Goal: Information Seeking & Learning: Learn about a topic

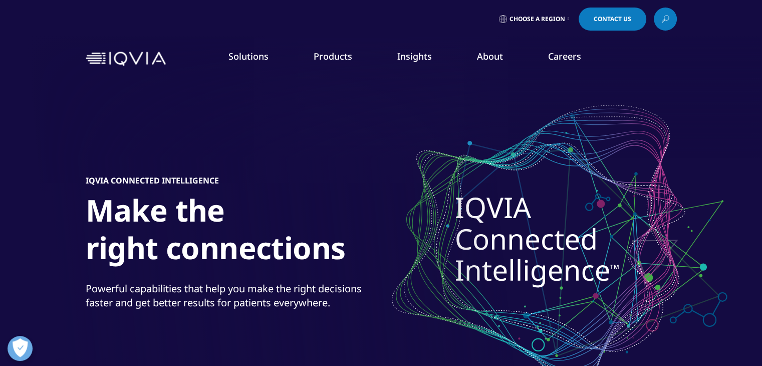
click at [227, 134] on link "Our Story" at bounding box center [295, 134] width 187 height 11
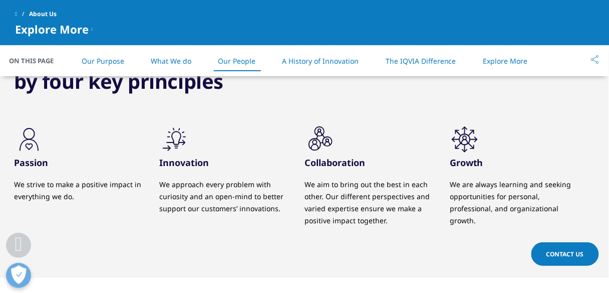
scroll to position [1022, 0]
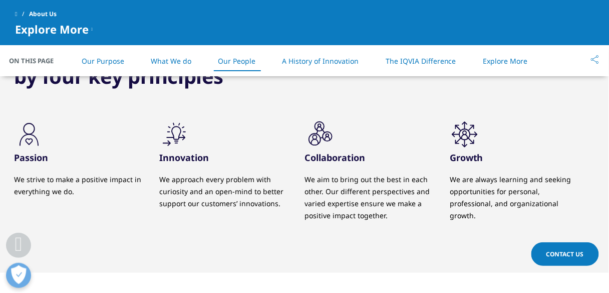
drag, startPoint x: 119, startPoint y: 140, endPoint x: 92, endPoint y: 159, distance: 32.7
click at [92, 159] on h3 "Passion" at bounding box center [79, 157] width 130 height 12
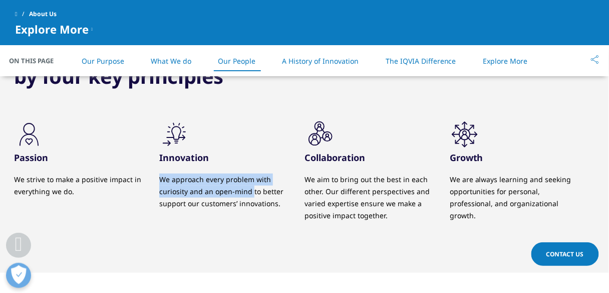
drag, startPoint x: 161, startPoint y: 176, endPoint x: 252, endPoint y: 190, distance: 92.2
click at [252, 190] on p "We approach every problem with curiosity and an open-mind to better support our…" at bounding box center [224, 191] width 130 height 36
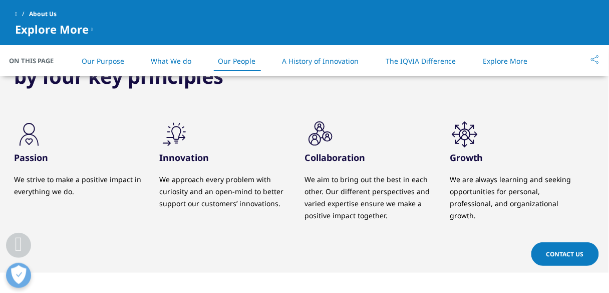
click at [261, 190] on p "We approach every problem with curiosity and an open-mind to better support our…" at bounding box center [224, 191] width 130 height 36
drag, startPoint x: 305, startPoint y: 176, endPoint x: 405, endPoint y: 182, distance: 100.4
click at [405, 182] on p "We aim to bring out the best in each other. Our different perspectives and vari…" at bounding box center [370, 197] width 130 height 48
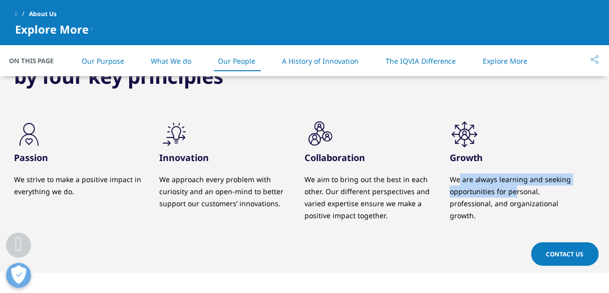
drag, startPoint x: 459, startPoint y: 183, endPoint x: 517, endPoint y: 194, distance: 59.6
click at [517, 194] on p "We are always learning and seeking opportunities for personal, professional, an…" at bounding box center [515, 197] width 130 height 48
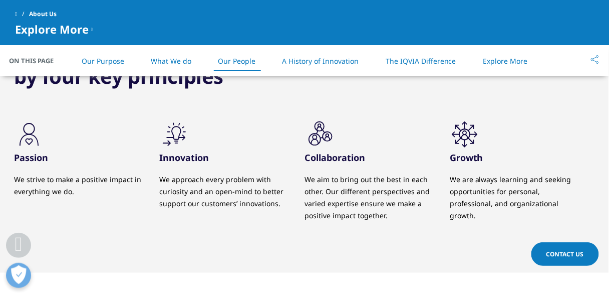
drag, startPoint x: 400, startPoint y: 156, endPoint x: 398, endPoint y: 165, distance: 9.4
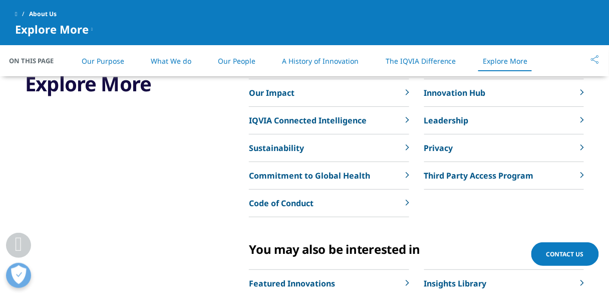
scroll to position [2345, 0]
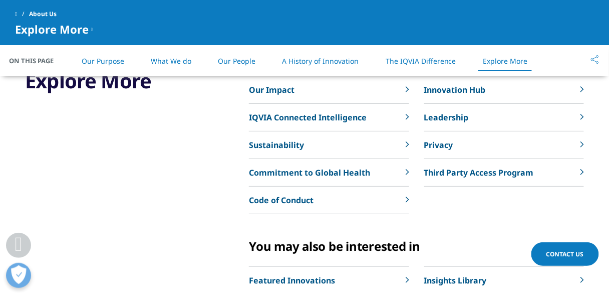
click at [152, 128] on div "Explore More" at bounding box center [108, 195] width 167 height 254
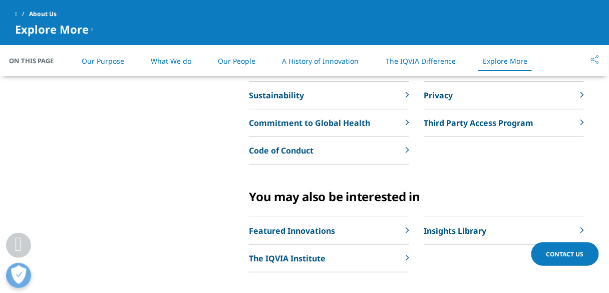
scroll to position [2465, 0]
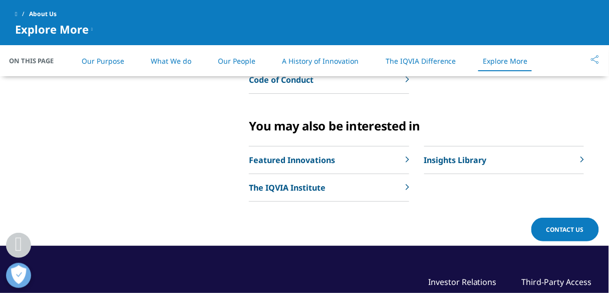
click at [115, 58] on link "Our Purpose" at bounding box center [103, 61] width 43 height 10
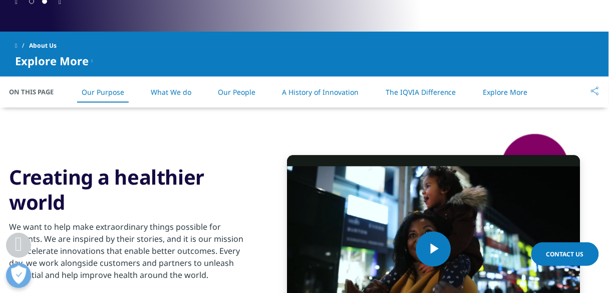
click at [185, 95] on link "What We do" at bounding box center [171, 93] width 41 height 10
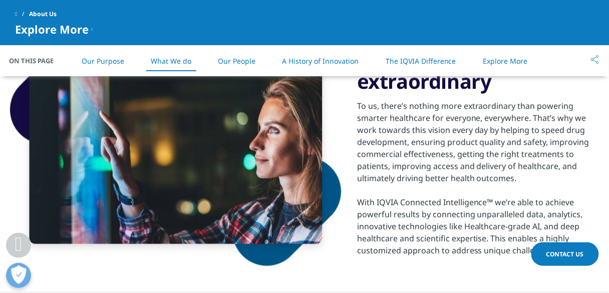
scroll to position [707, 0]
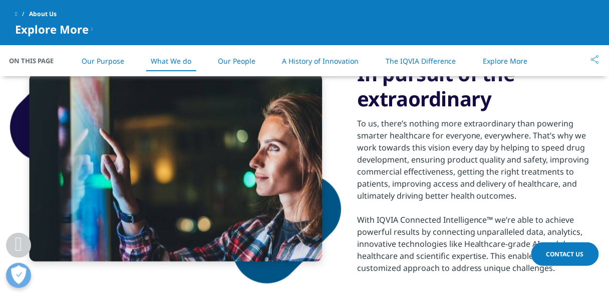
click at [17, 14] on span at bounding box center [16, 14] width 2 height 7
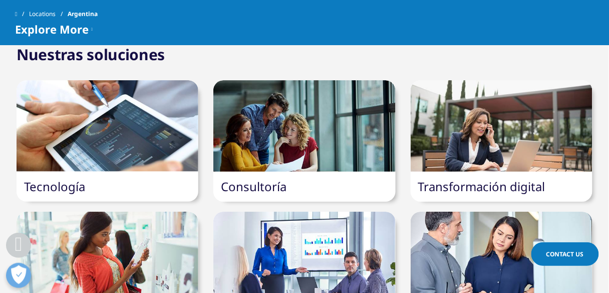
scroll to position [1764, 0]
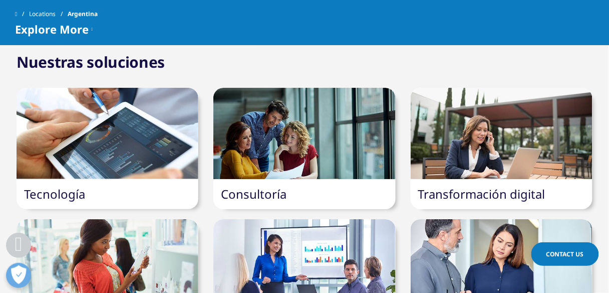
click at [121, 88] on div at bounding box center [108, 133] width 182 height 91
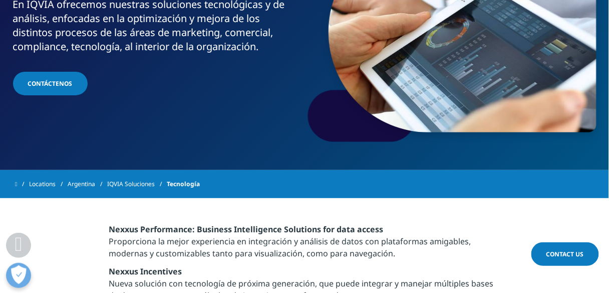
scroll to position [160, 0]
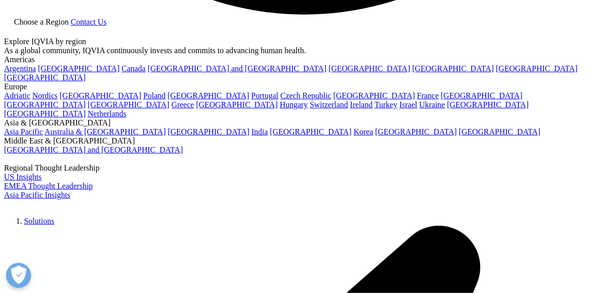
scroll to position [1810, 0]
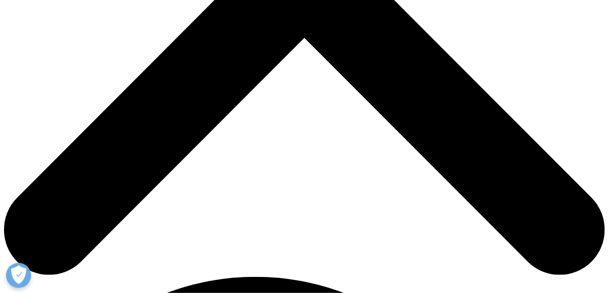
scroll to position [321, 0]
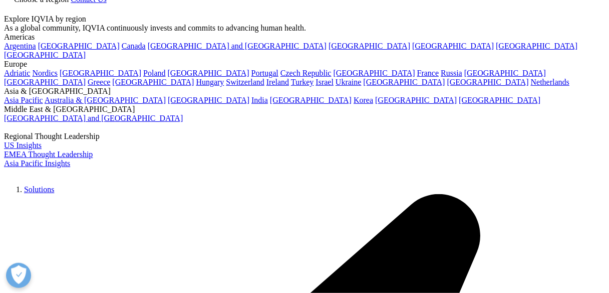
scroll to position [1831, 0]
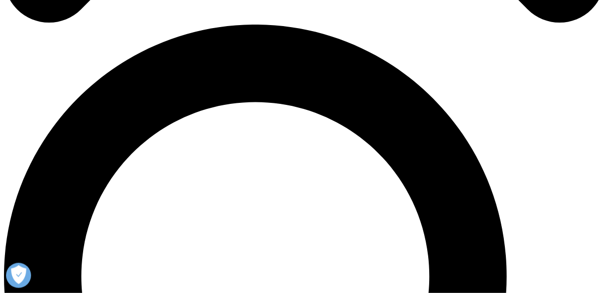
scroll to position [601, 0]
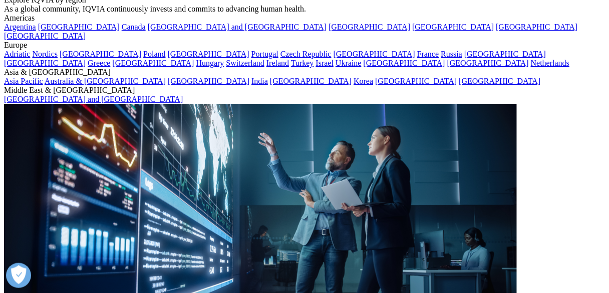
scroll to position [1816, 0]
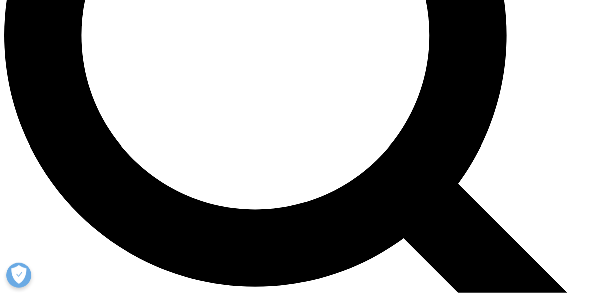
scroll to position [842, 0]
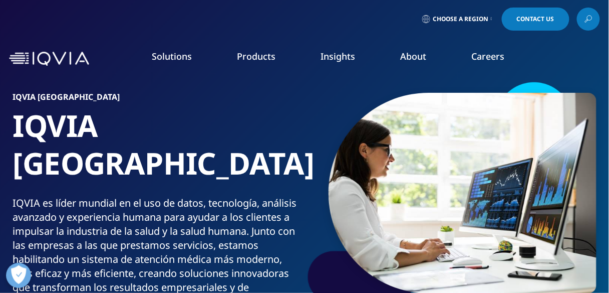
click at [477, 19] on span "Choose a Region" at bounding box center [461, 19] width 56 height 8
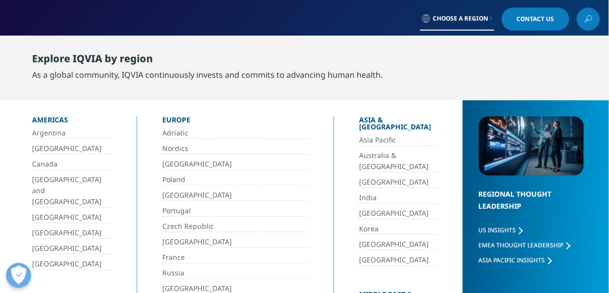
click at [48, 258] on link "[GEOGRAPHIC_DATA]" at bounding box center [72, 264] width 80 height 12
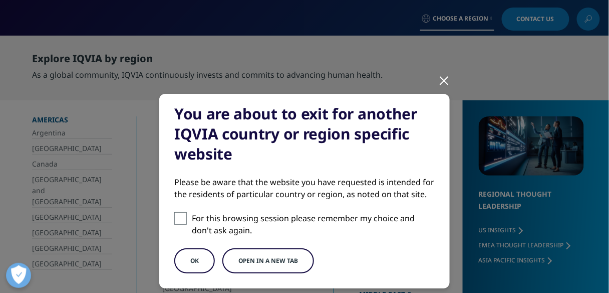
click at [192, 257] on button "OK" at bounding box center [194, 260] width 41 height 25
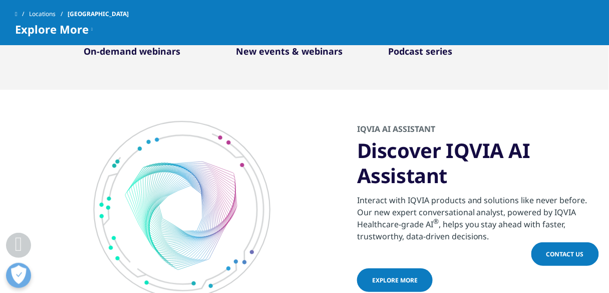
scroll to position [922, 0]
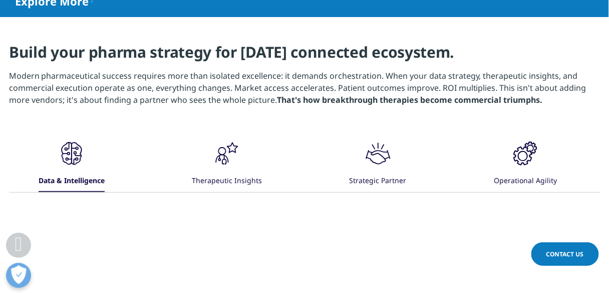
scroll to position [481, 0]
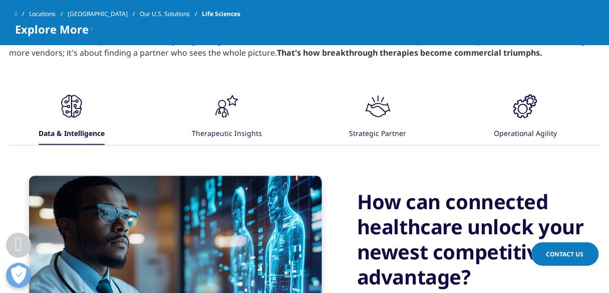
click at [387, 126] on div "Strategic Partner" at bounding box center [378, 134] width 57 height 22
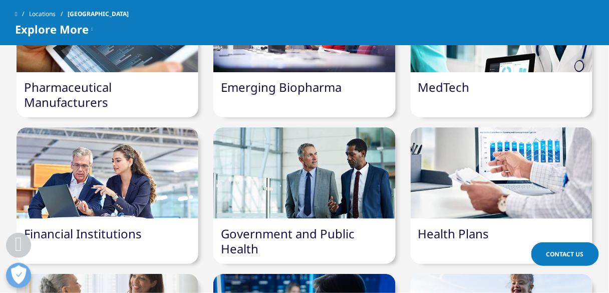
click at [456, 84] on link "MedTech" at bounding box center [444, 87] width 52 height 17
click at [313, 77] on div "Emerging Biopharma" at bounding box center [304, 87] width 182 height 30
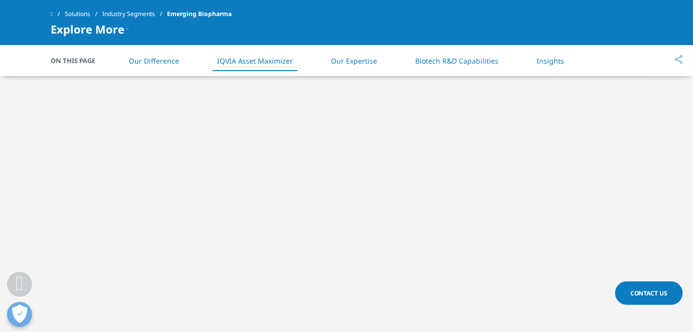
scroll to position [1007, 0]
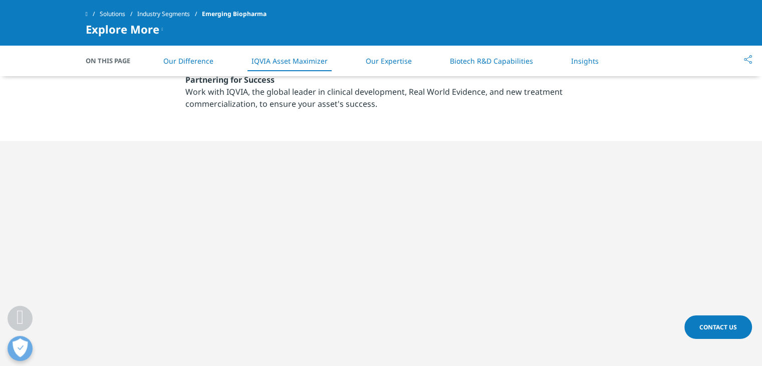
scroll to position [897, 0]
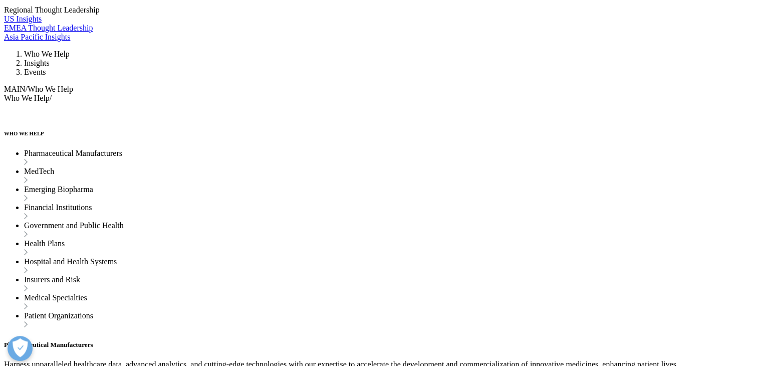
scroll to position [1746, 0]
